Goal: Task Accomplishment & Management: Complete application form

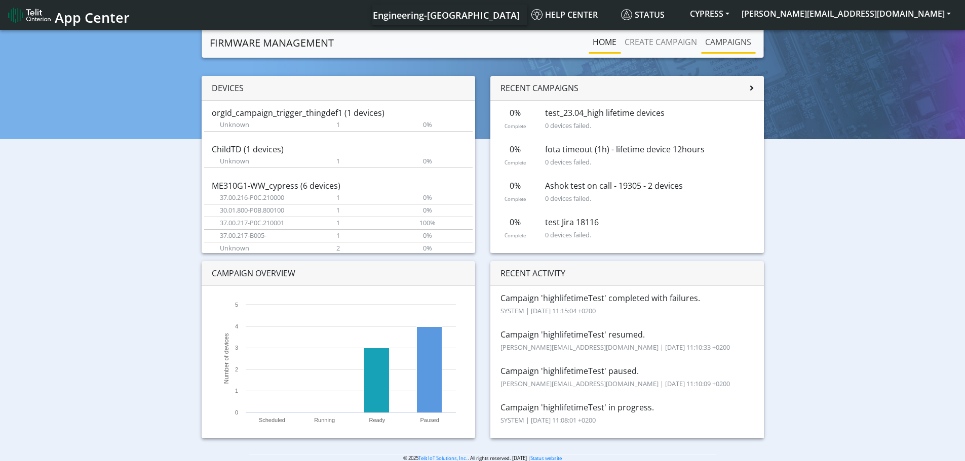
click at [721, 38] on link "Campaigns" at bounding box center [728, 42] width 54 height 20
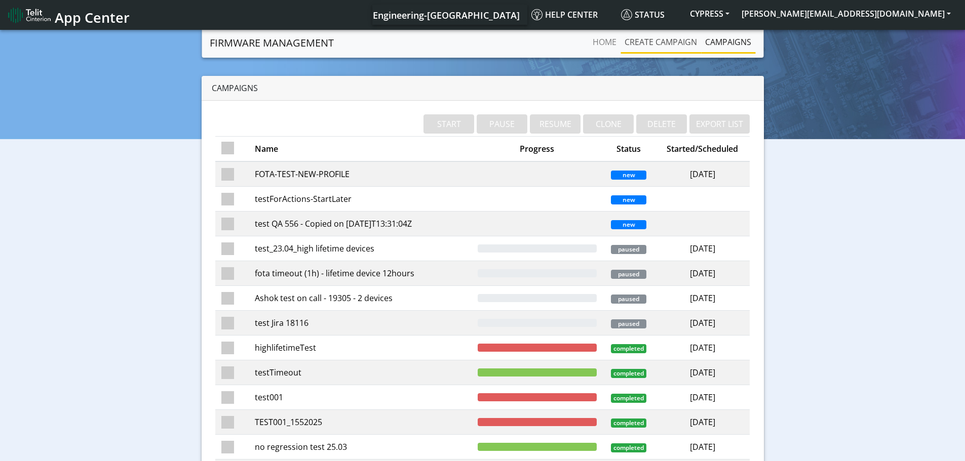
click at [642, 42] on link "Create campaign" at bounding box center [661, 42] width 81 height 20
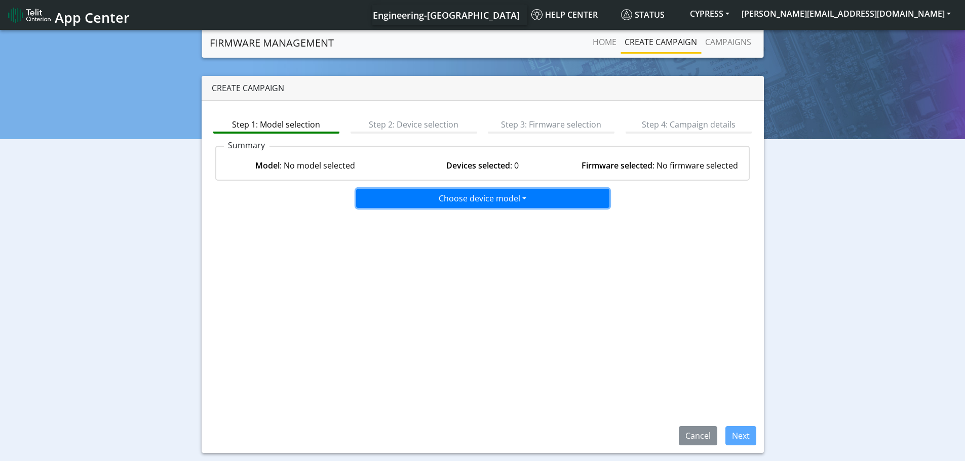
click at [474, 202] on button "Choose device model" at bounding box center [482, 198] width 253 height 19
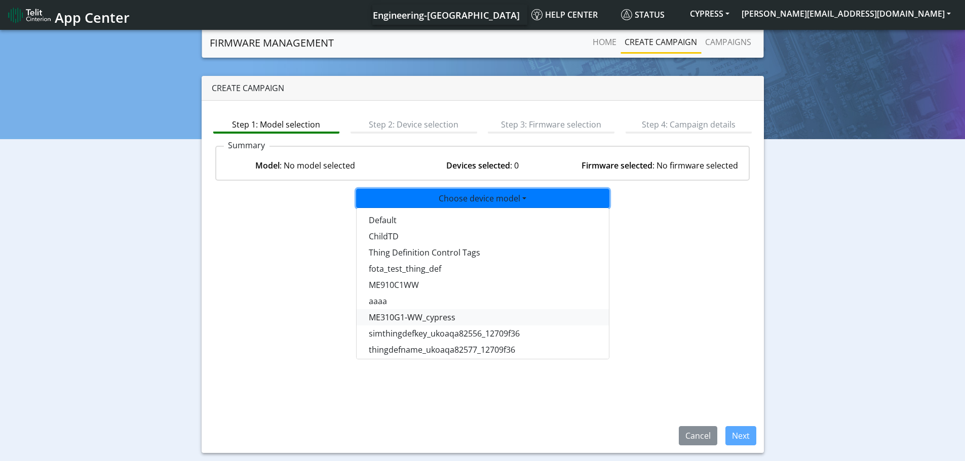
click at [399, 319] on button "ME310G1-WW_cypress" at bounding box center [483, 318] width 253 height 16
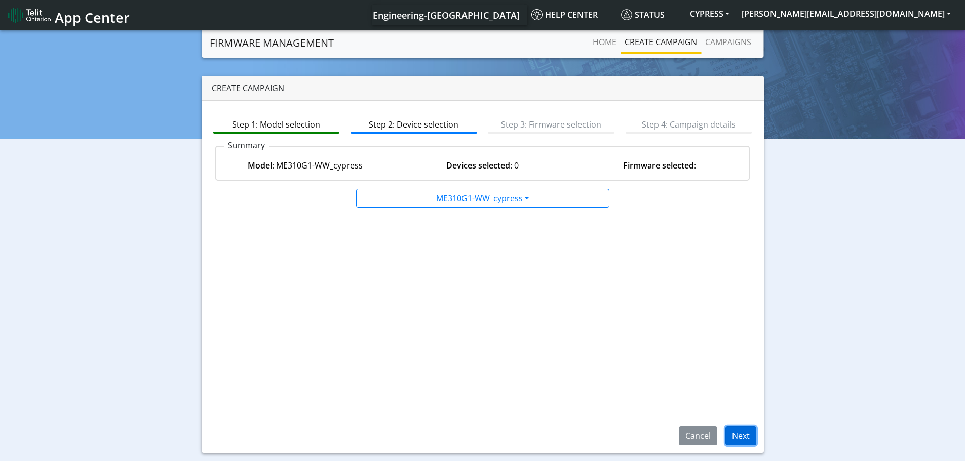
click at [738, 435] on button "Next" at bounding box center [740, 436] width 31 height 19
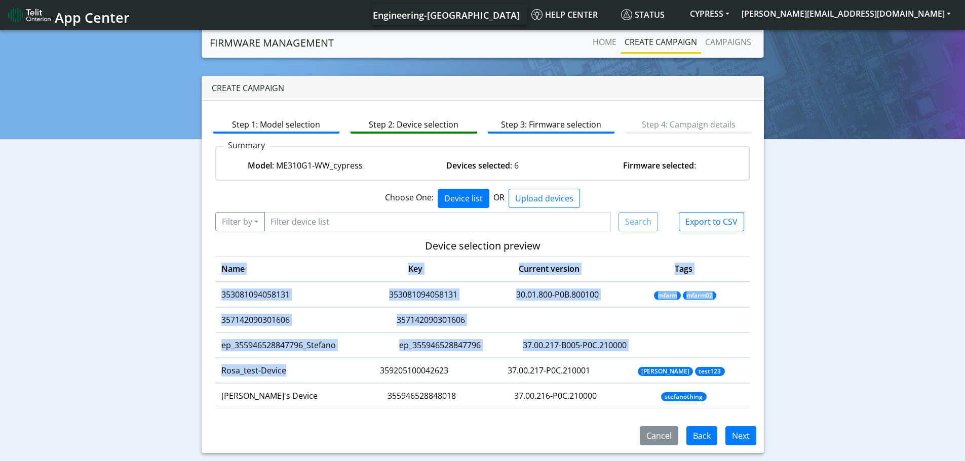
drag, startPoint x: 291, startPoint y: 376, endPoint x: 192, endPoint y: 375, distance: 98.8
click at [192, 375] on div "Create campaign Step 1: Model selection Step 2: Device selection Step 3: Firmwa…" at bounding box center [483, 264] width 950 height 377
click at [315, 375] on td "Rosa_test-Device" at bounding box center [279, 371] width 129 height 25
click at [300, 380] on td "Rosa_test-Device" at bounding box center [279, 371] width 129 height 25
click at [258, 223] on button "Filter by" at bounding box center [240, 221] width 50 height 19
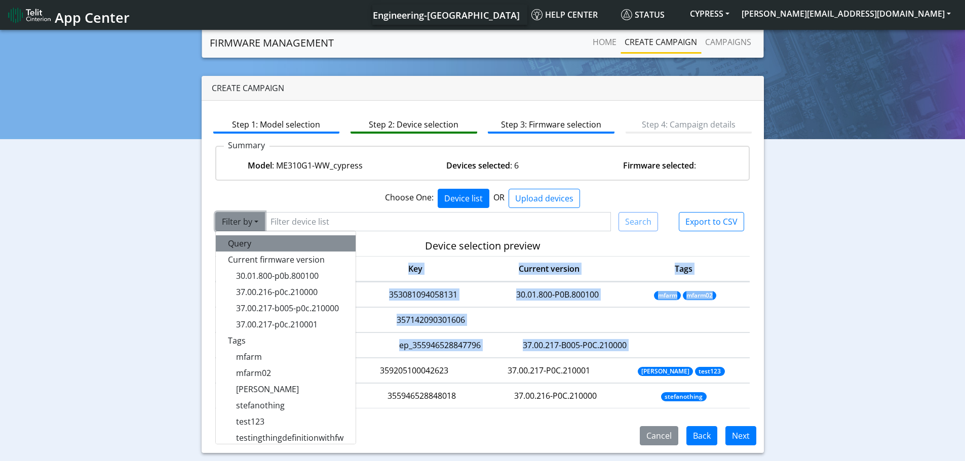
click at [256, 240] on button "Query" at bounding box center [286, 244] width 140 height 16
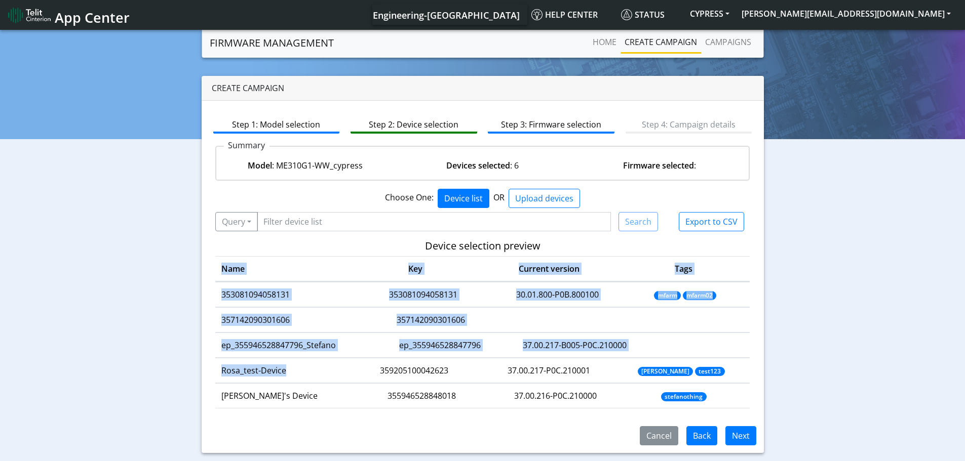
click at [303, 375] on td "Rosa_test-Device" at bounding box center [279, 371] width 129 height 25
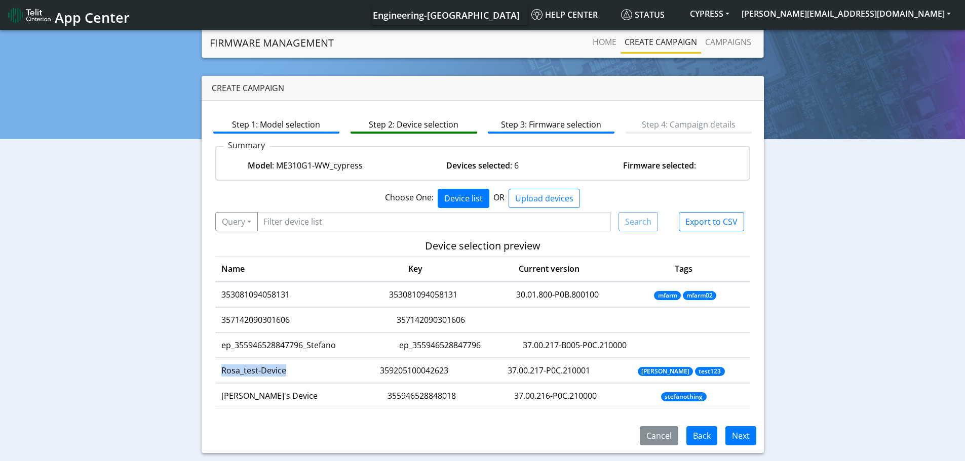
drag, startPoint x: 288, startPoint y: 370, endPoint x: 218, endPoint y: 376, distance: 69.7
click at [218, 376] on td "Rosa_test-Device" at bounding box center [279, 371] width 129 height 25
click at [252, 225] on button "Query" at bounding box center [236, 221] width 43 height 19
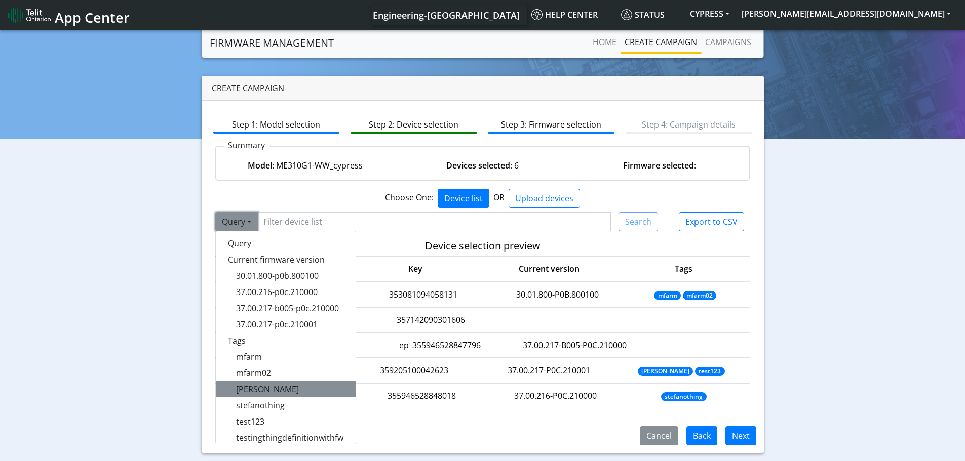
click at [258, 389] on button "rosa" at bounding box center [286, 389] width 140 height 16
type input "rosa"
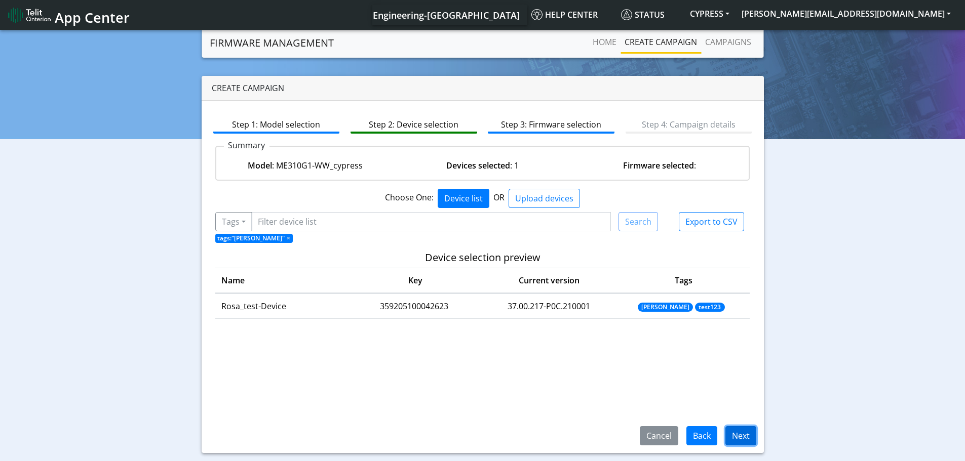
click at [750, 436] on button "Next" at bounding box center [740, 436] width 31 height 19
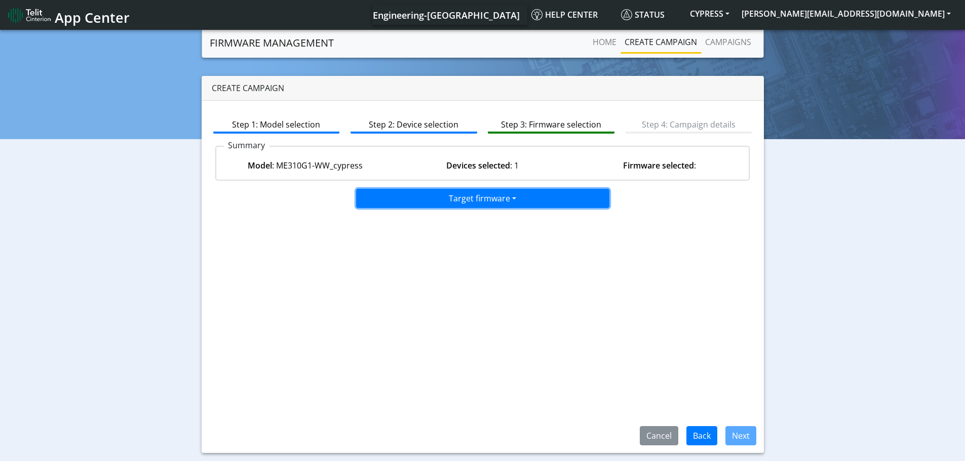
click at [482, 195] on button "Target firmware" at bounding box center [482, 198] width 253 height 19
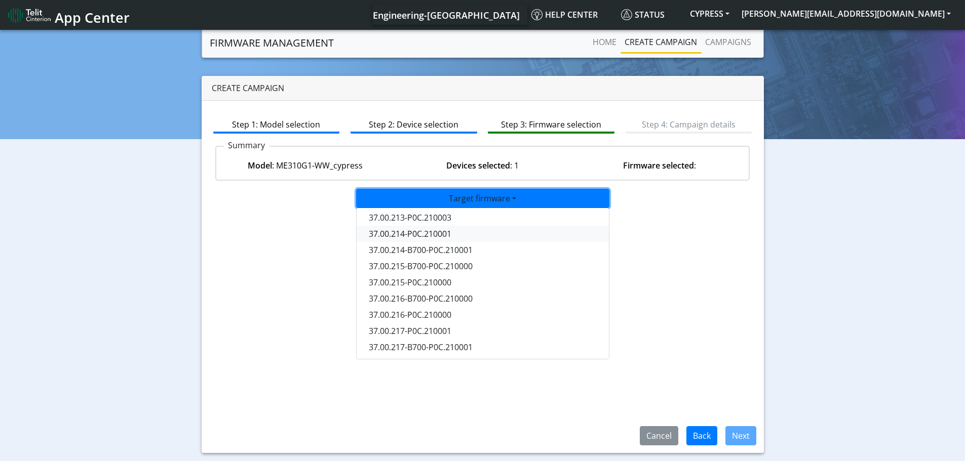
scroll to position [84, 0]
click at [402, 315] on button "37.00.216-P0C.210000" at bounding box center [483, 314] width 253 height 16
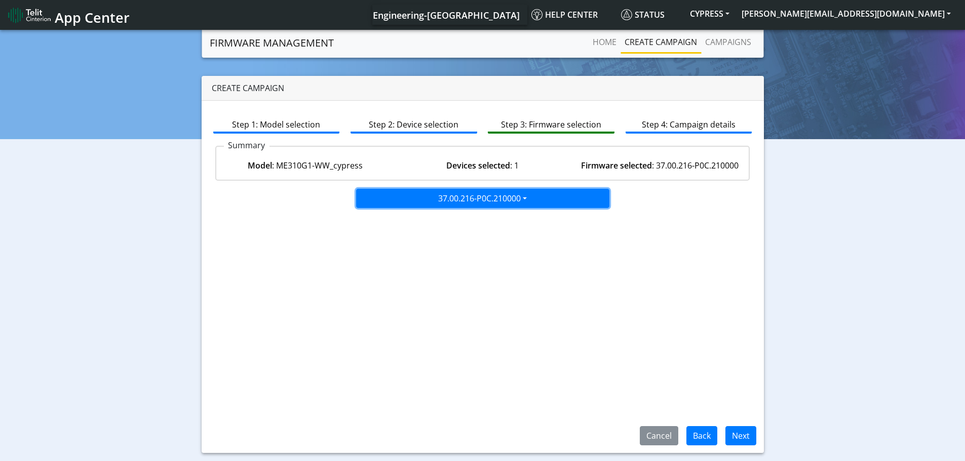
click at [513, 196] on button "37.00.216-P0C.210000" at bounding box center [482, 198] width 253 height 19
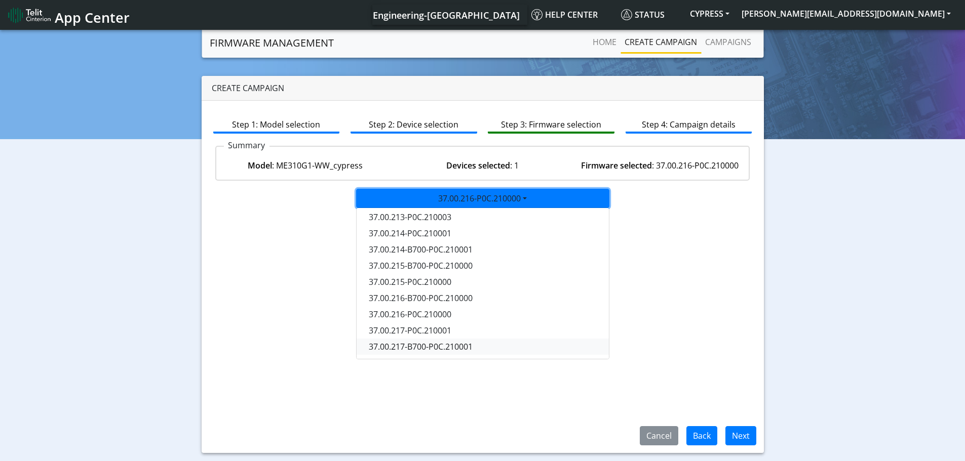
click at [423, 349] on button "37.00.217-B700-P0C.210001" at bounding box center [483, 347] width 253 height 16
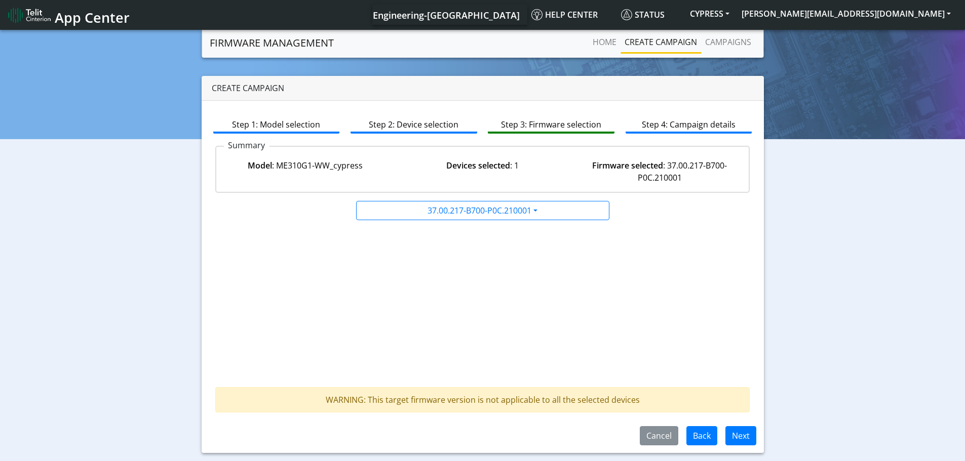
drag, startPoint x: 648, startPoint y: 405, endPoint x: 383, endPoint y: 399, distance: 265.0
click at [383, 399] on div "WARNING: This target firmware version is not applicable to all the selected dev…" at bounding box center [482, 400] width 535 height 25
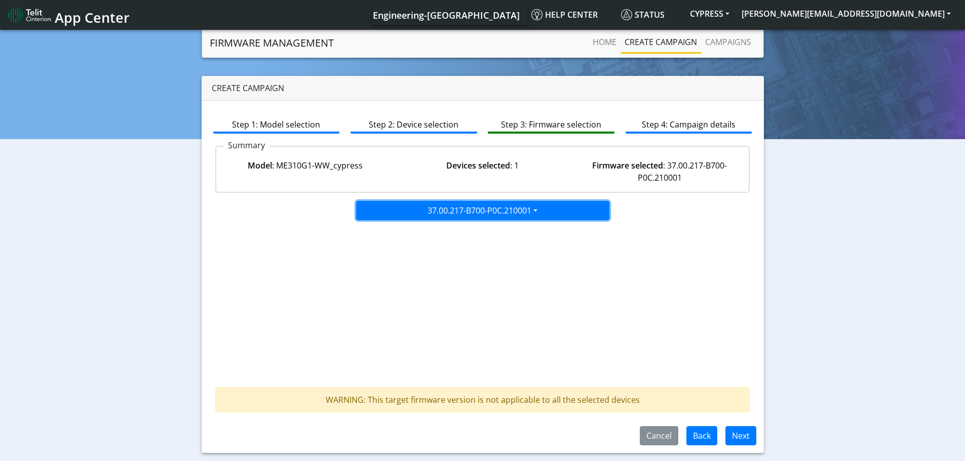
click at [535, 214] on button "37.00.217-B700-P0C.210001" at bounding box center [482, 210] width 253 height 19
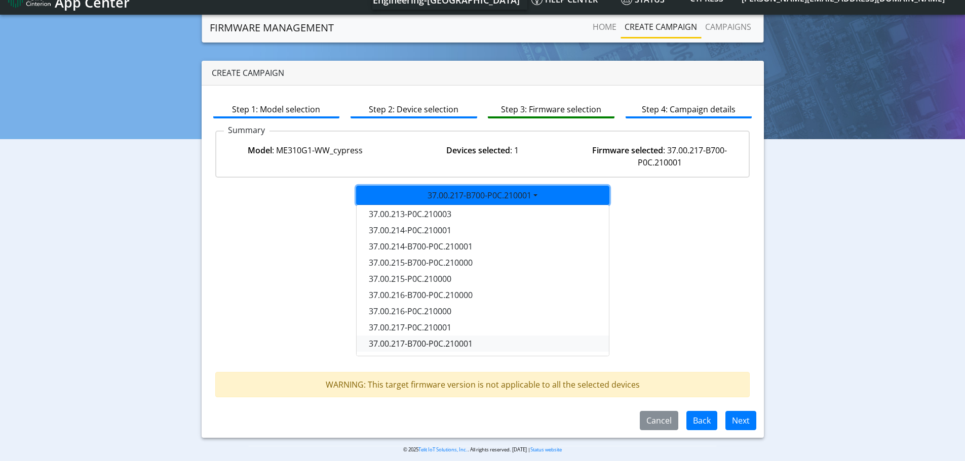
scroll to position [23, 0]
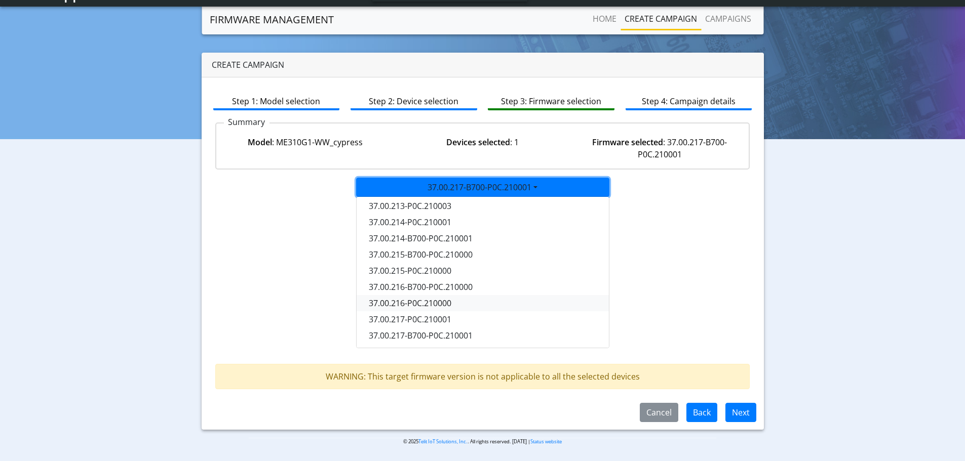
click at [430, 305] on button "37.00.216-P0C.210000" at bounding box center [483, 303] width 253 height 16
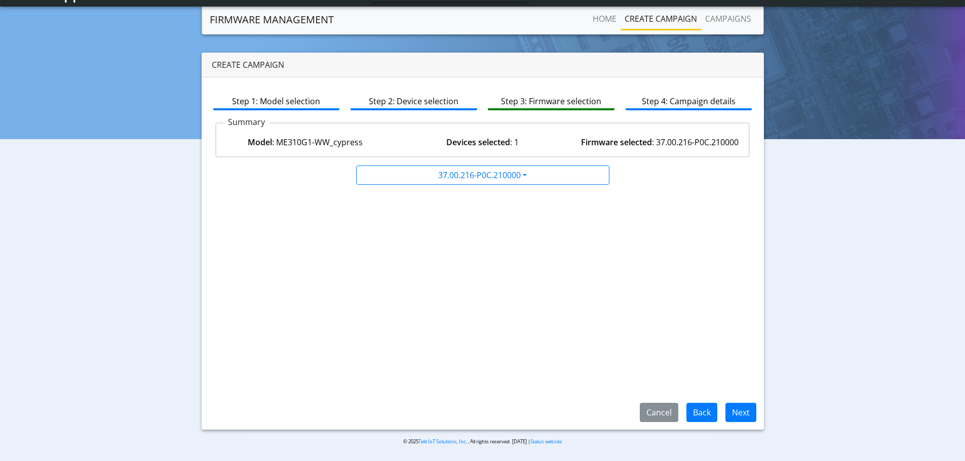
drag, startPoint x: 422, startPoint y: 285, endPoint x: 416, endPoint y: 265, distance: 20.2
click at [422, 284] on div "Step 1: Model selection Step 2: Device selection Step 3: Firmware selection Ste…" at bounding box center [483, 254] width 562 height 353
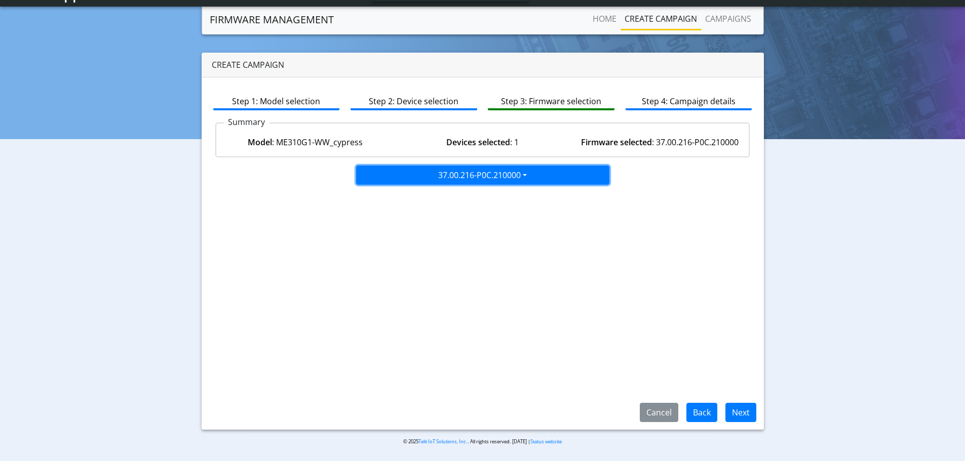
click at [468, 182] on button "37.00.216-P0C.210000" at bounding box center [482, 175] width 253 height 19
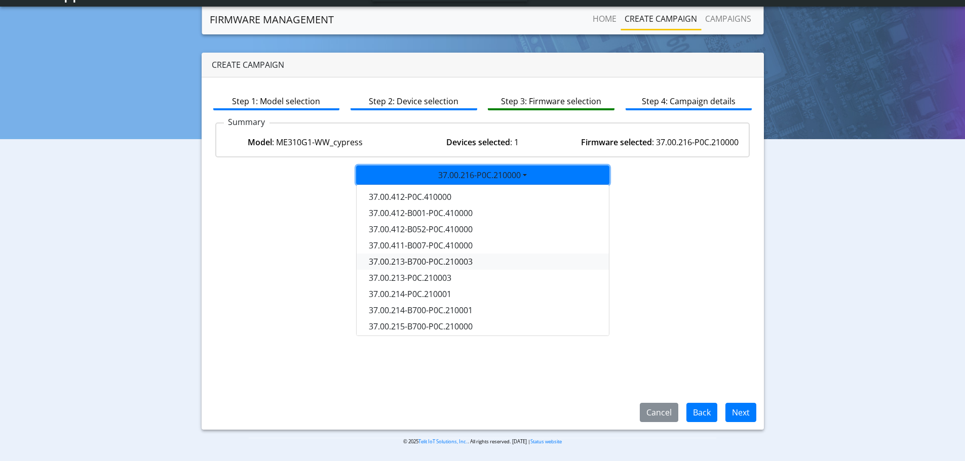
click at [430, 260] on button "37.00.213-B700-P0C.210003" at bounding box center [483, 262] width 253 height 16
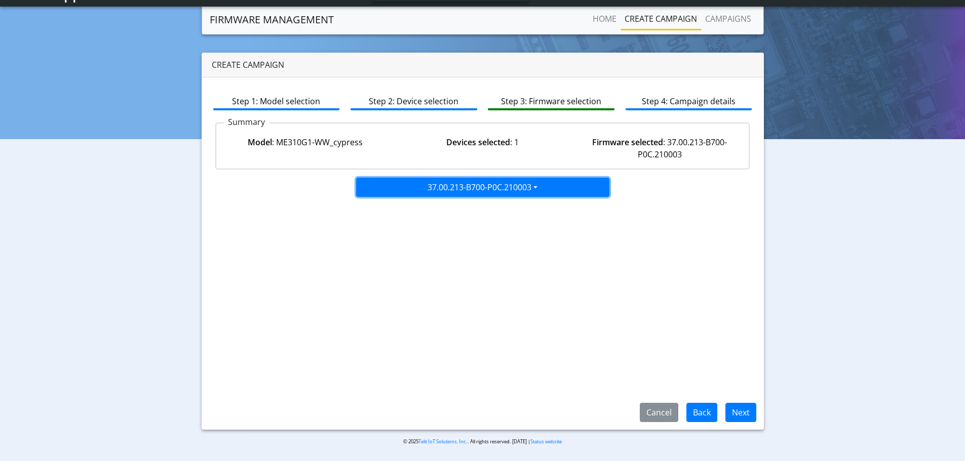
click at [482, 189] on button "37.00.213-B700-P0C.210003" at bounding box center [482, 187] width 253 height 19
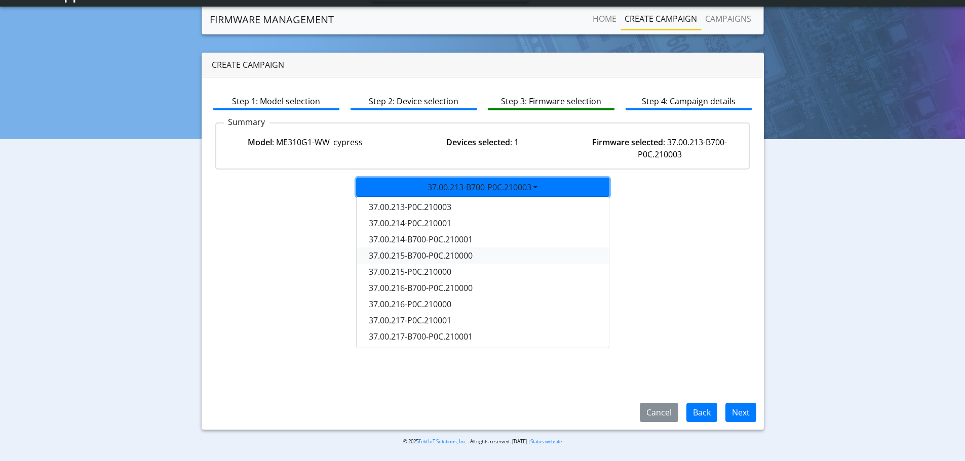
scroll to position [84, 0]
click at [457, 340] on button "37.00.217-B700-P0C.210001" at bounding box center [483, 336] width 253 height 16
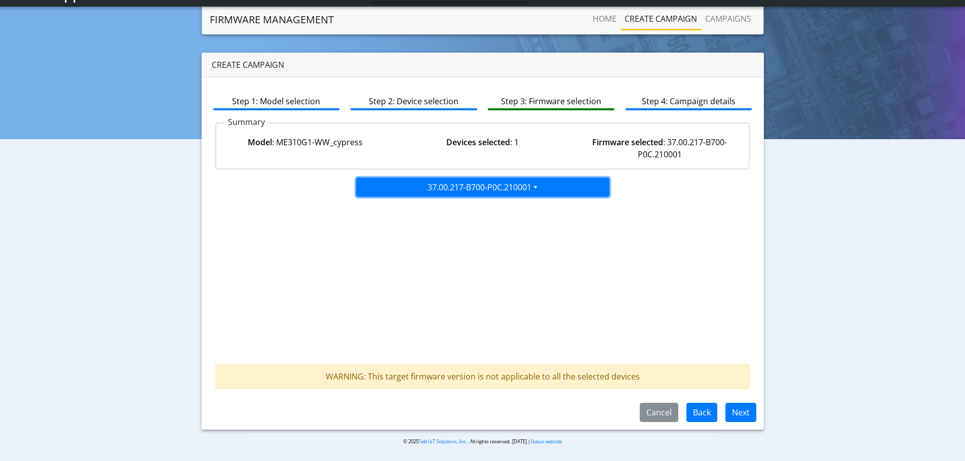
click at [517, 192] on button "37.00.217-B700-P0C.210001" at bounding box center [482, 187] width 253 height 19
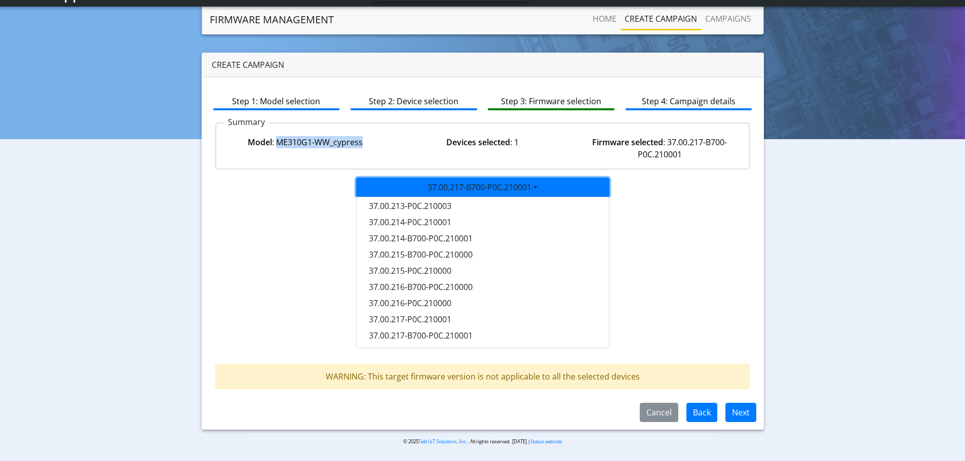
drag, startPoint x: 363, startPoint y: 143, endPoint x: 277, endPoint y: 145, distance: 86.6
click at [277, 145] on div "Model : ME310G1-WW_cypress" at bounding box center [305, 148] width 177 height 24
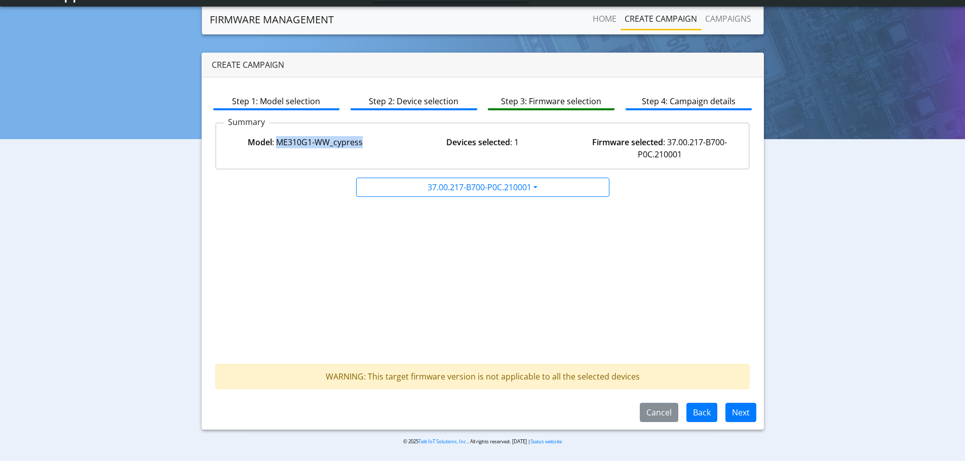
copy div "ME310G1-WW_cypress"
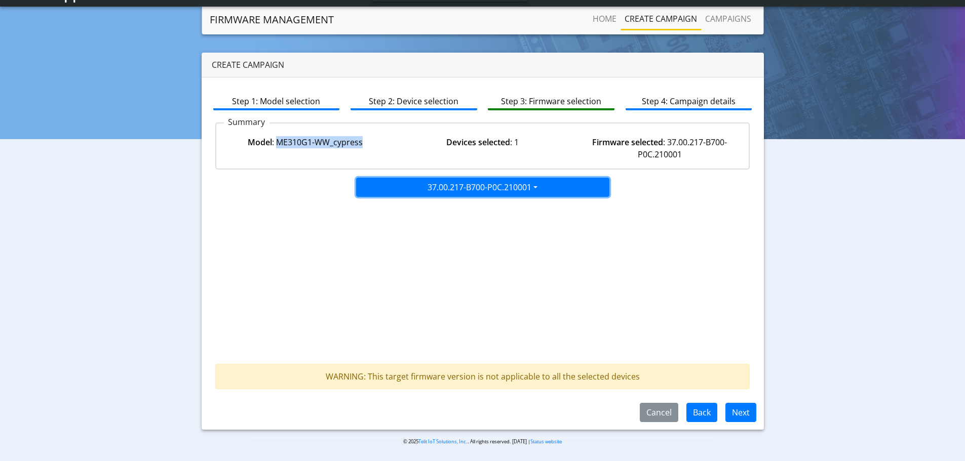
click at [500, 188] on button "37.00.217-B700-P0C.210001" at bounding box center [482, 187] width 253 height 19
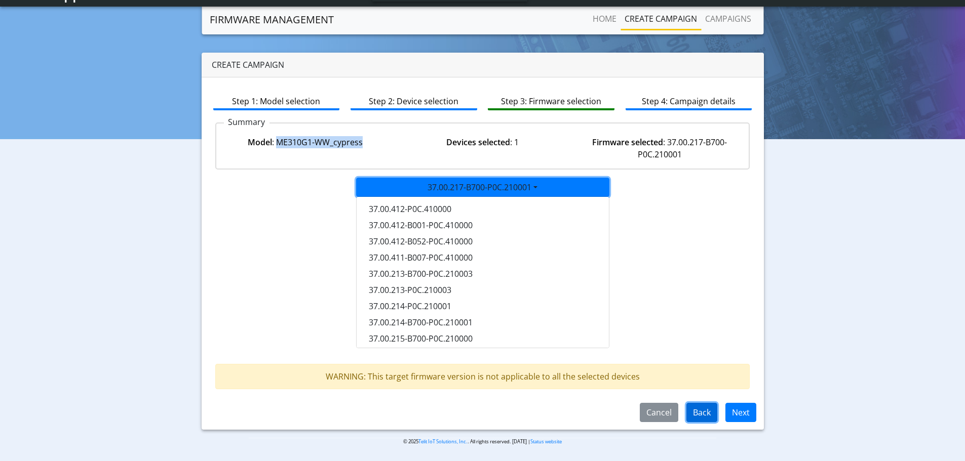
click at [710, 414] on button "Back" at bounding box center [701, 412] width 31 height 19
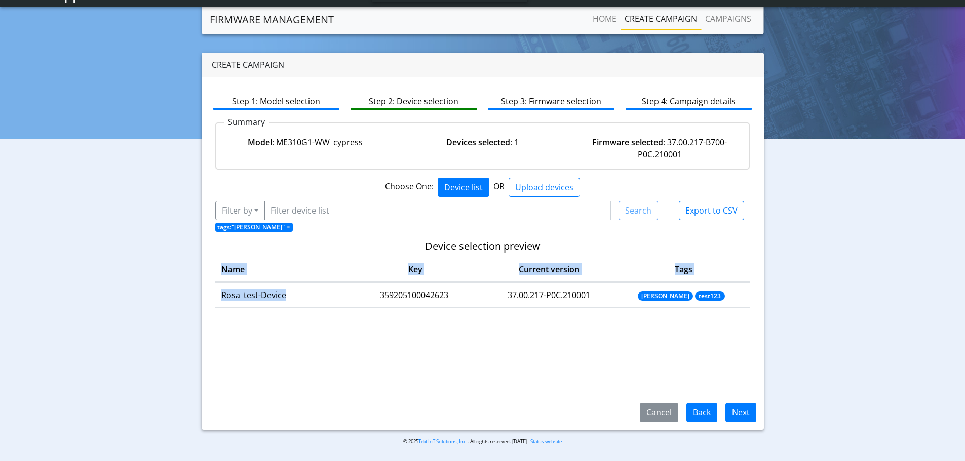
drag, startPoint x: 285, startPoint y: 297, endPoint x: 211, endPoint y: 296, distance: 74.0
click at [211, 296] on div "Device selection preview Name Key Current version Tags Rosa_test-Device 3592051…" at bounding box center [483, 329] width 550 height 177
click at [331, 304] on td "Rosa_test-Device" at bounding box center [279, 295] width 129 height 25
drag, startPoint x: 309, startPoint y: 302, endPoint x: 218, endPoint y: 297, distance: 91.3
click at [218, 297] on td "Rosa_test-Device" at bounding box center [279, 295] width 129 height 25
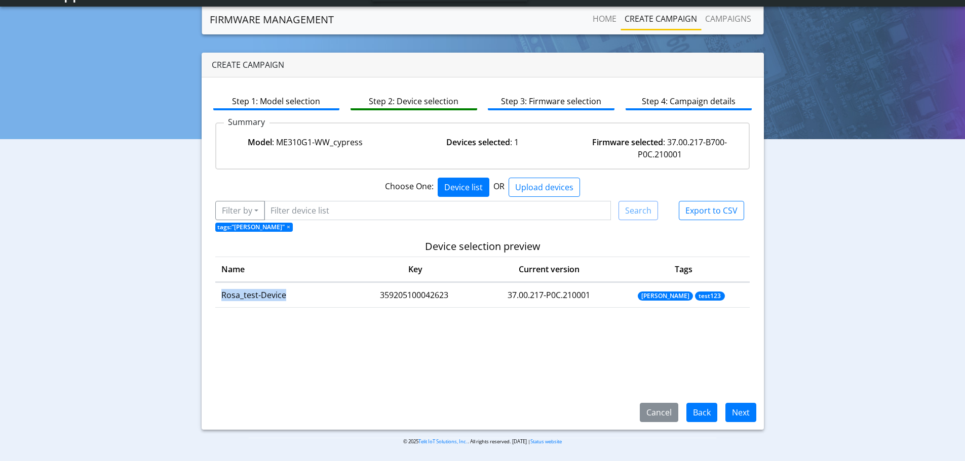
copy td "Rosa_test-Device"
click at [747, 411] on button "Next" at bounding box center [740, 412] width 31 height 19
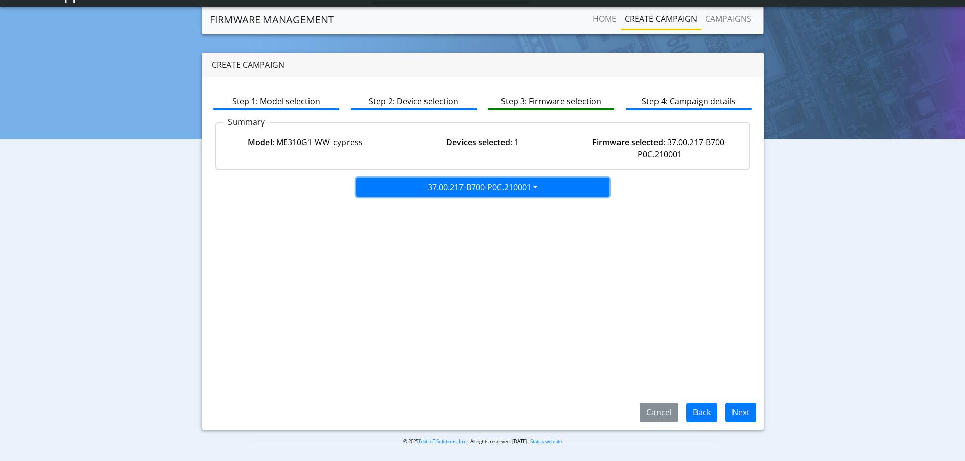
click at [517, 188] on button "37.00.217-B700-P0C.210001" at bounding box center [482, 187] width 253 height 19
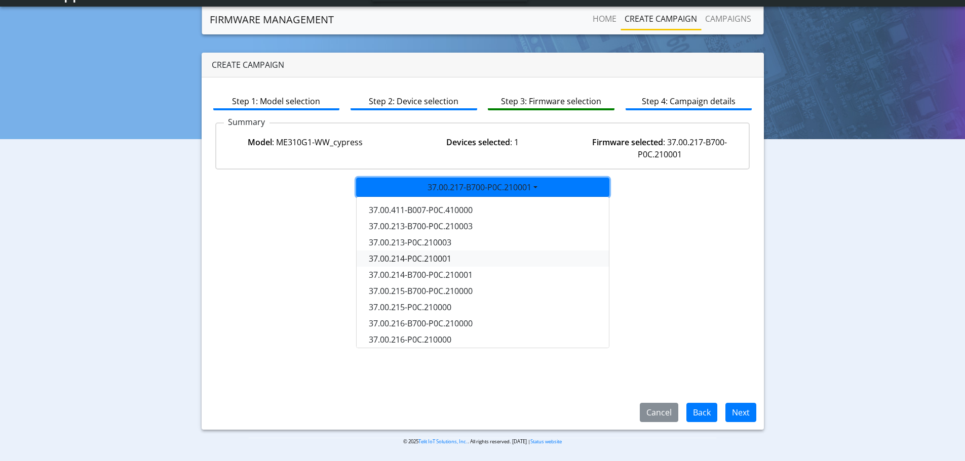
scroll to position [84, 0]
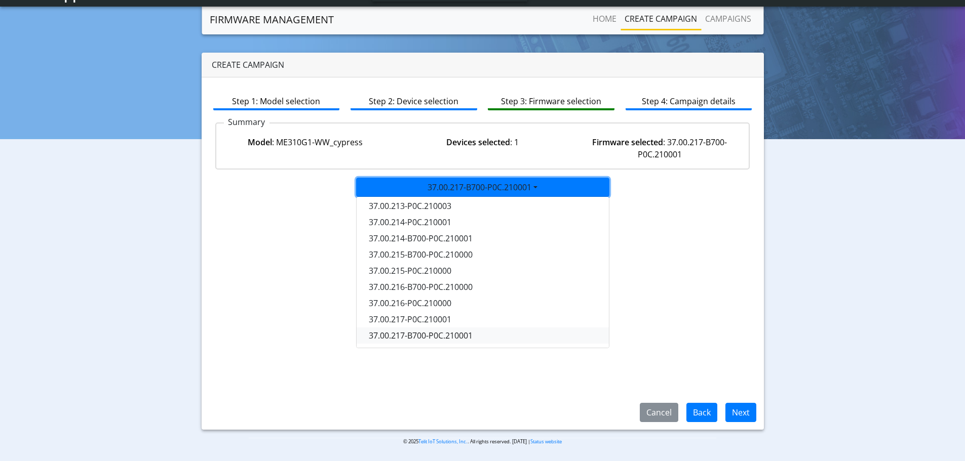
click at [459, 338] on button "37.00.217-B700-P0C.210001" at bounding box center [483, 336] width 253 height 16
